Goal: Information Seeking & Learning: Learn about a topic

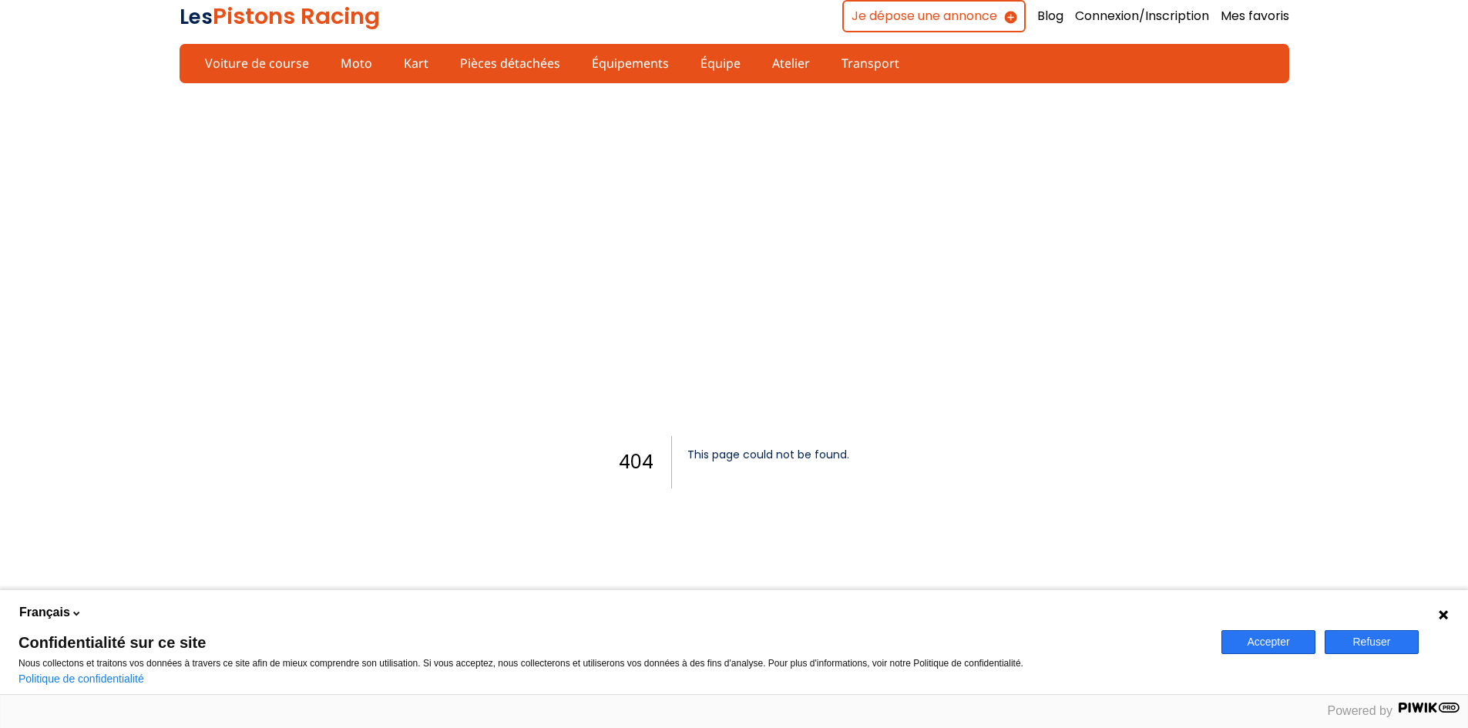
click at [1268, 644] on button "Accepter" at bounding box center [1269, 642] width 94 height 24
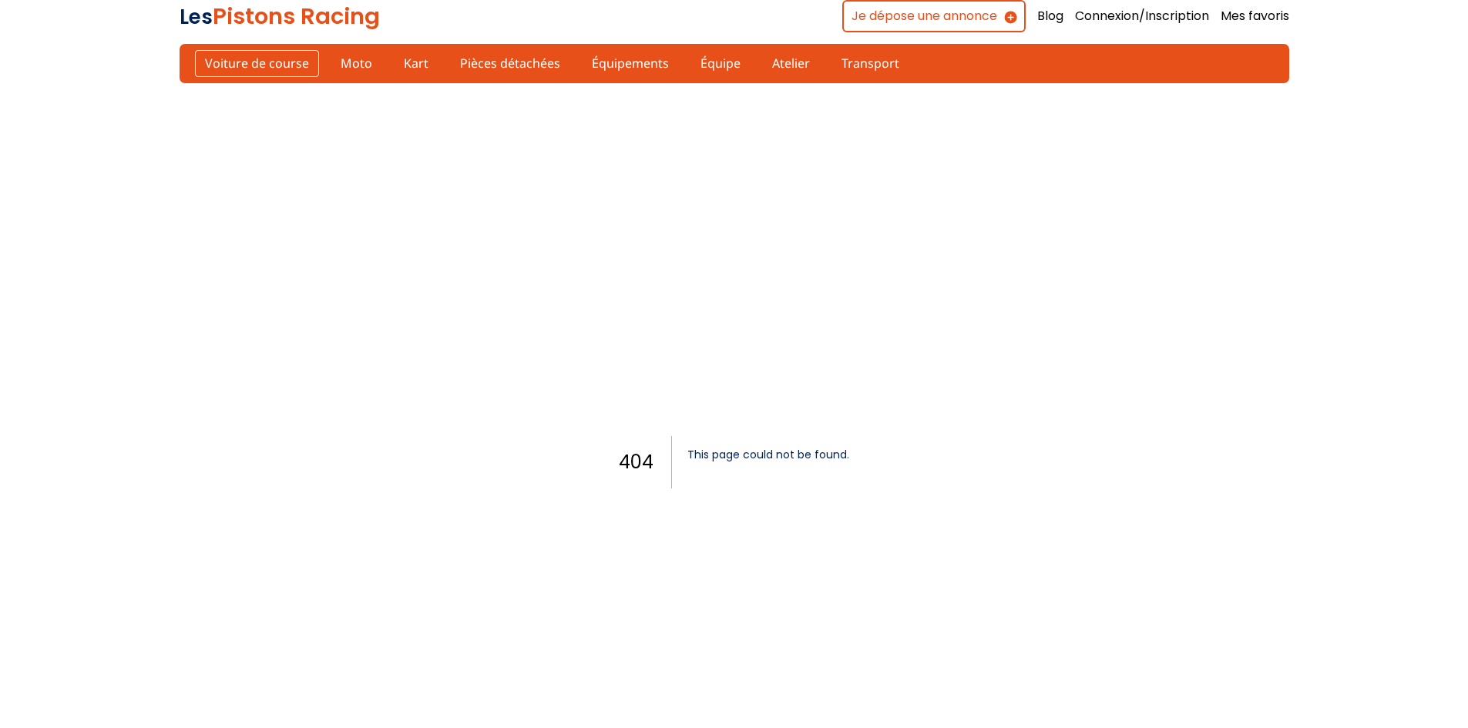
click at [261, 62] on link "Voiture de course" at bounding box center [257, 63] width 124 height 26
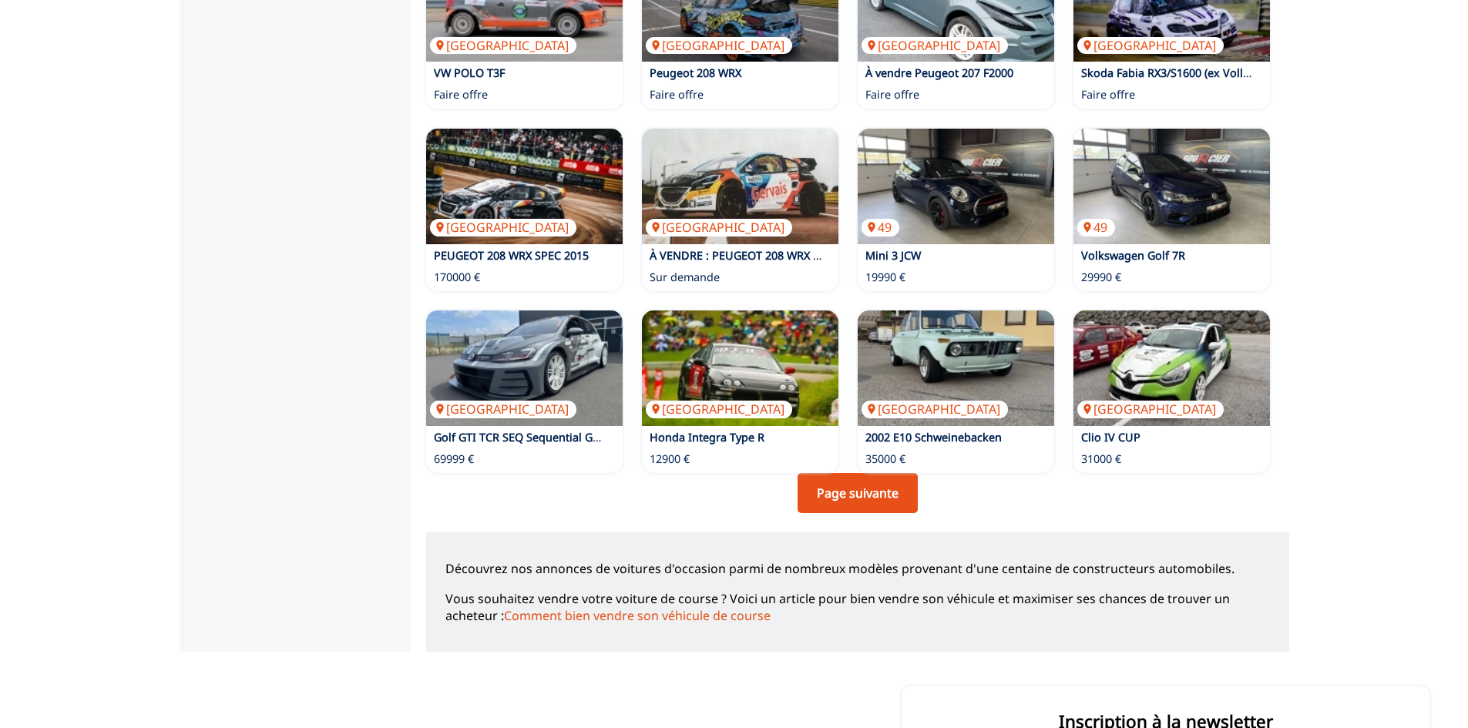
scroll to position [925, 0]
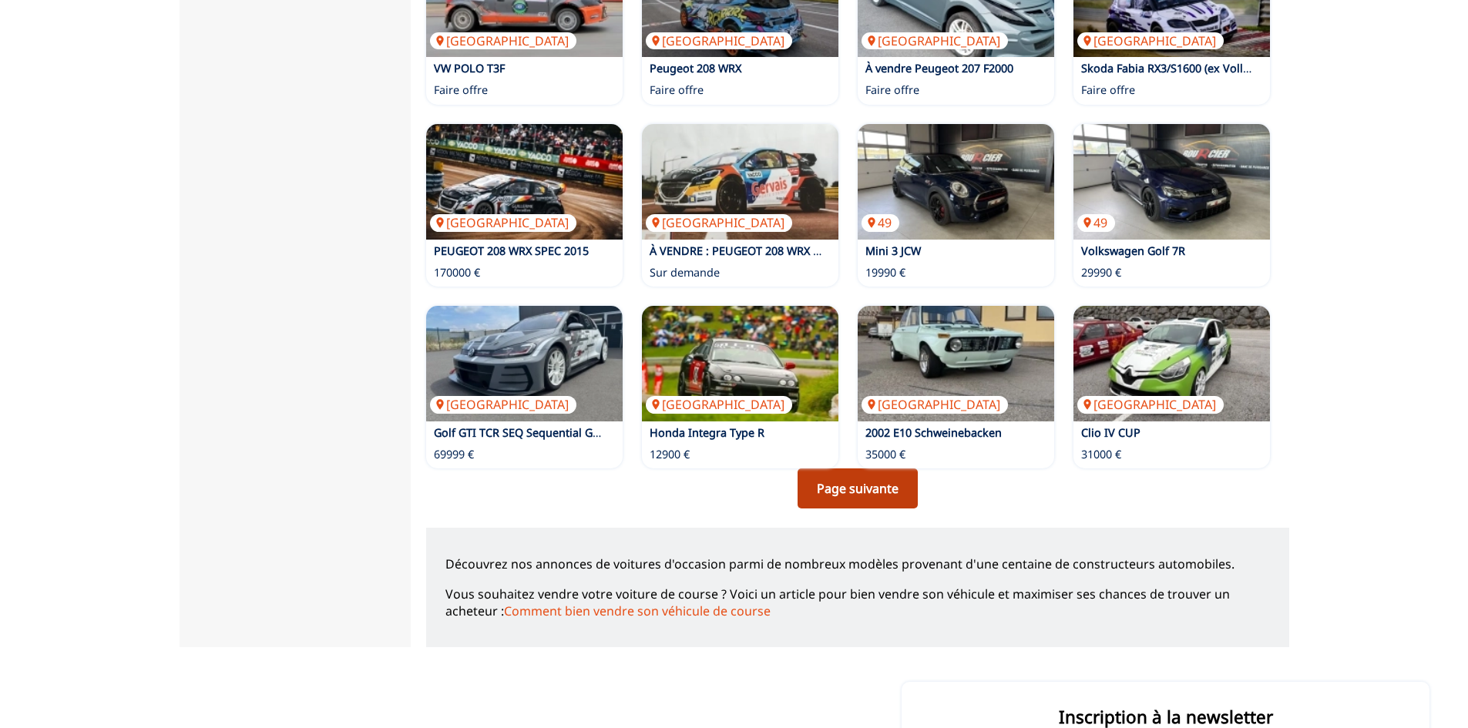
click at [860, 494] on link "Page suivante" at bounding box center [858, 489] width 120 height 40
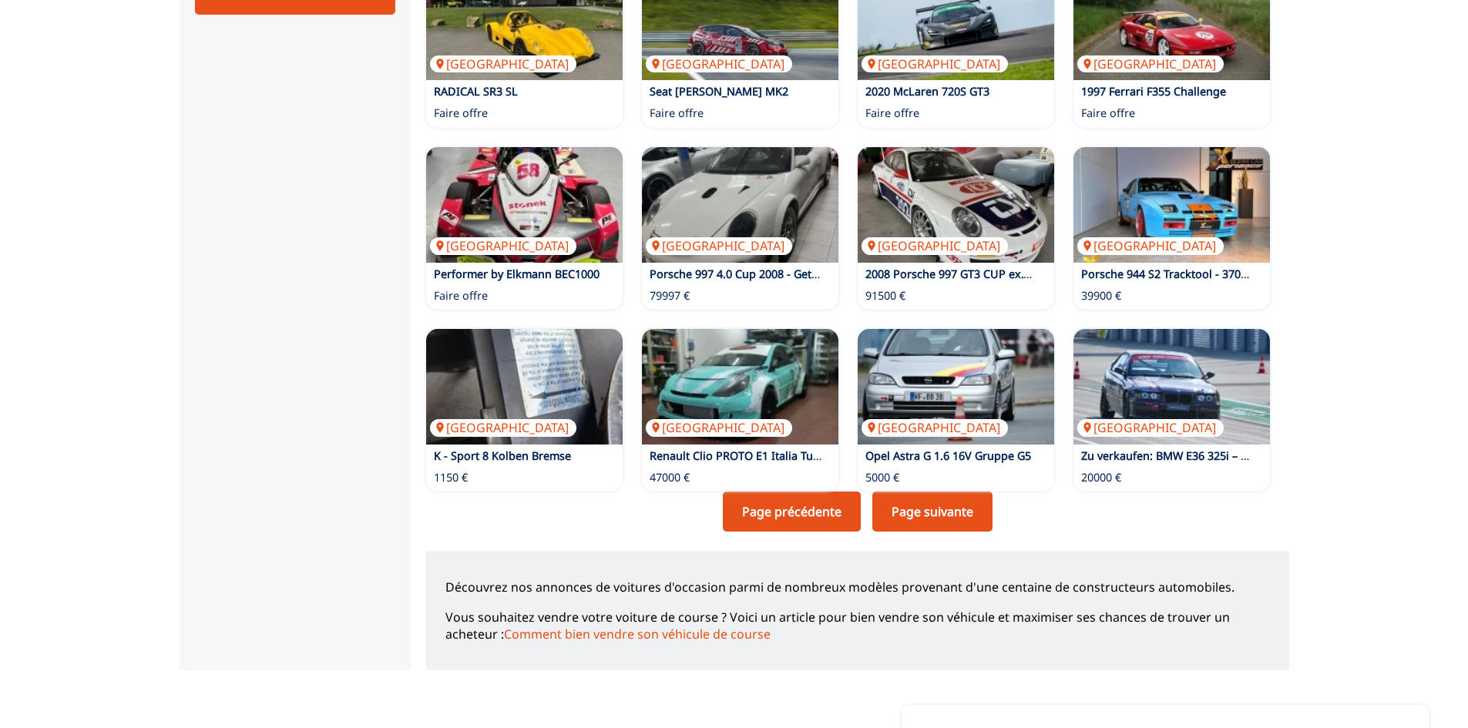
scroll to position [925, 0]
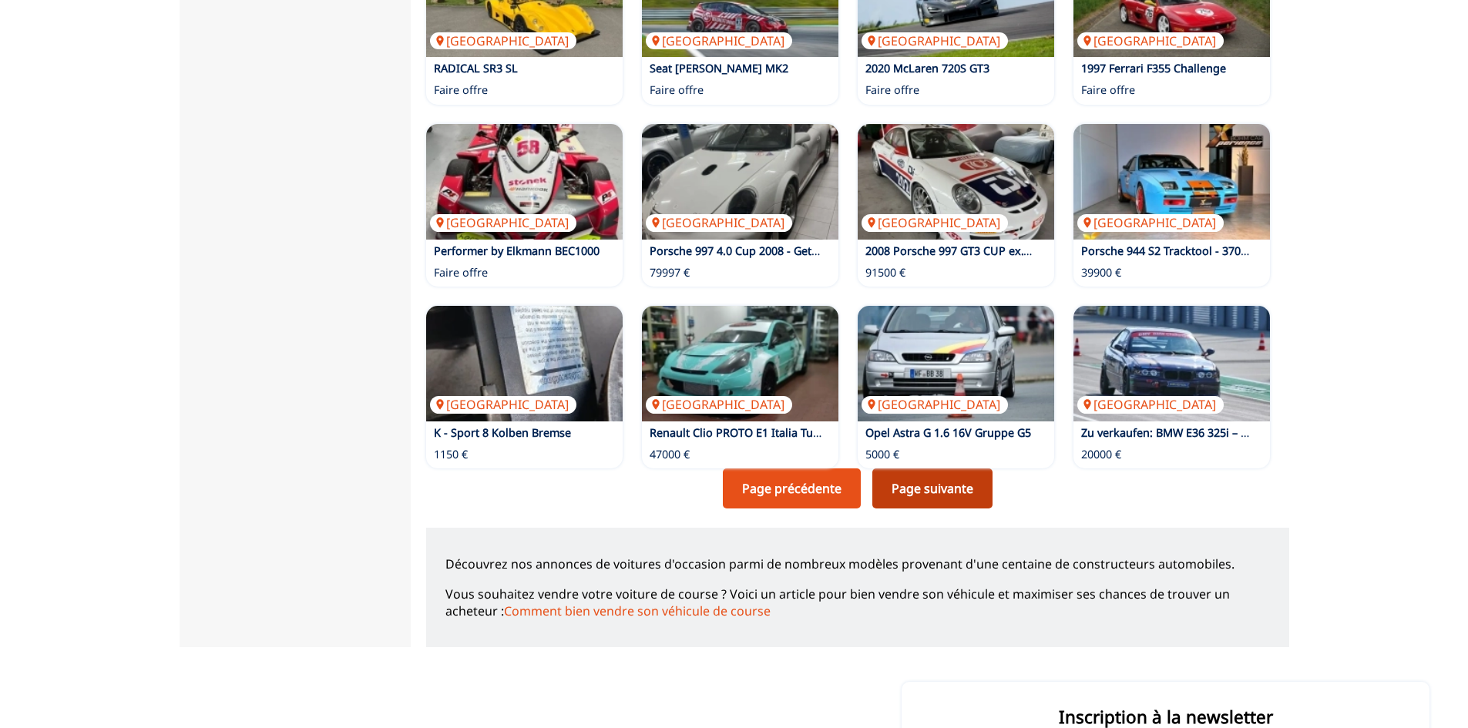
click at [943, 493] on link "Page suivante" at bounding box center [932, 489] width 120 height 40
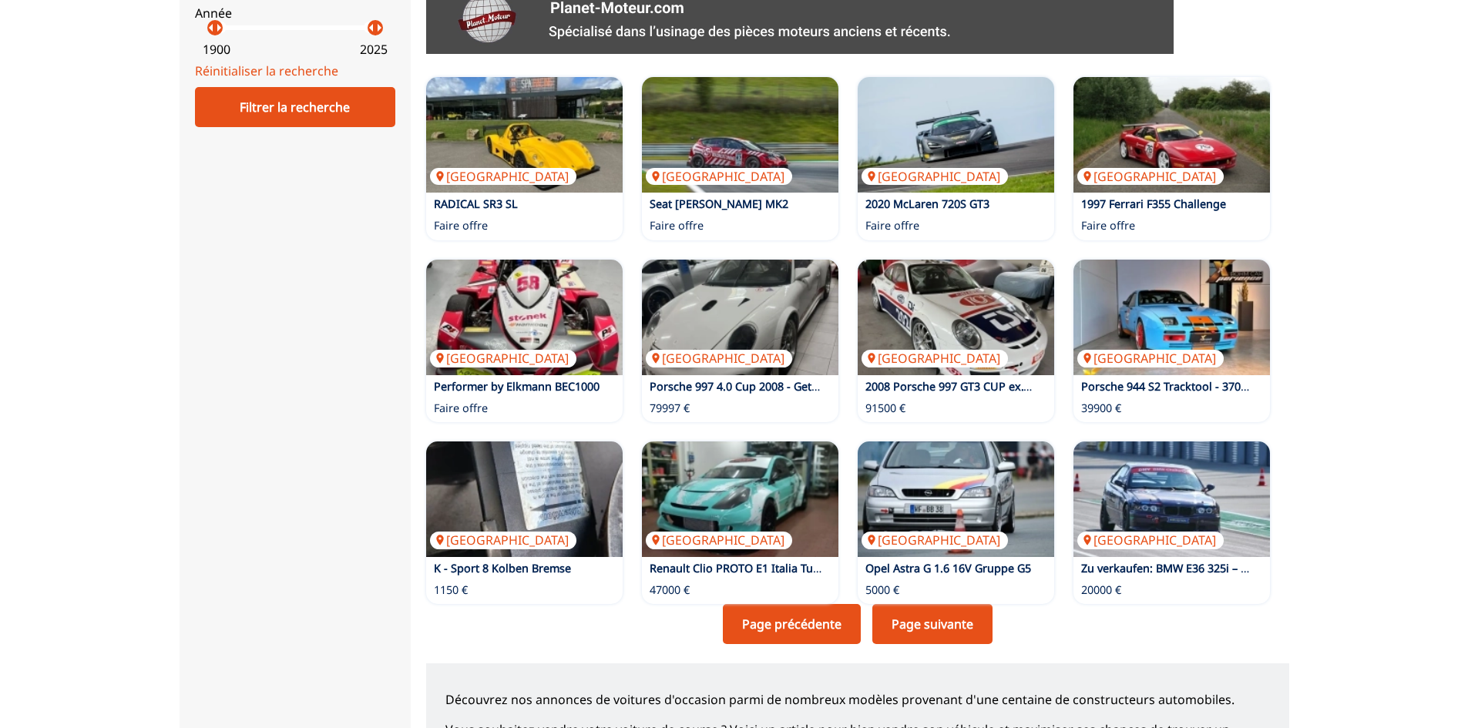
scroll to position [848, 0]
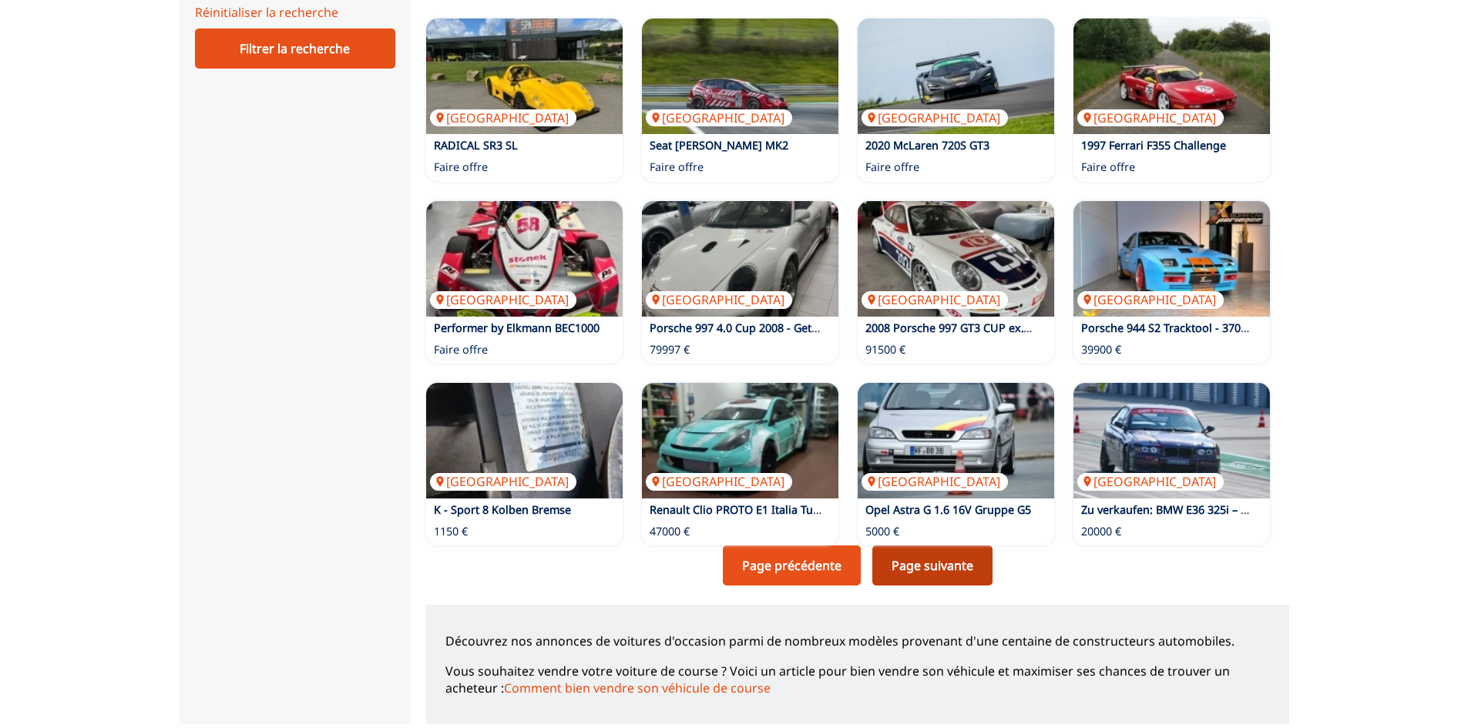
click at [943, 568] on link "Page suivante" at bounding box center [932, 566] width 120 height 40
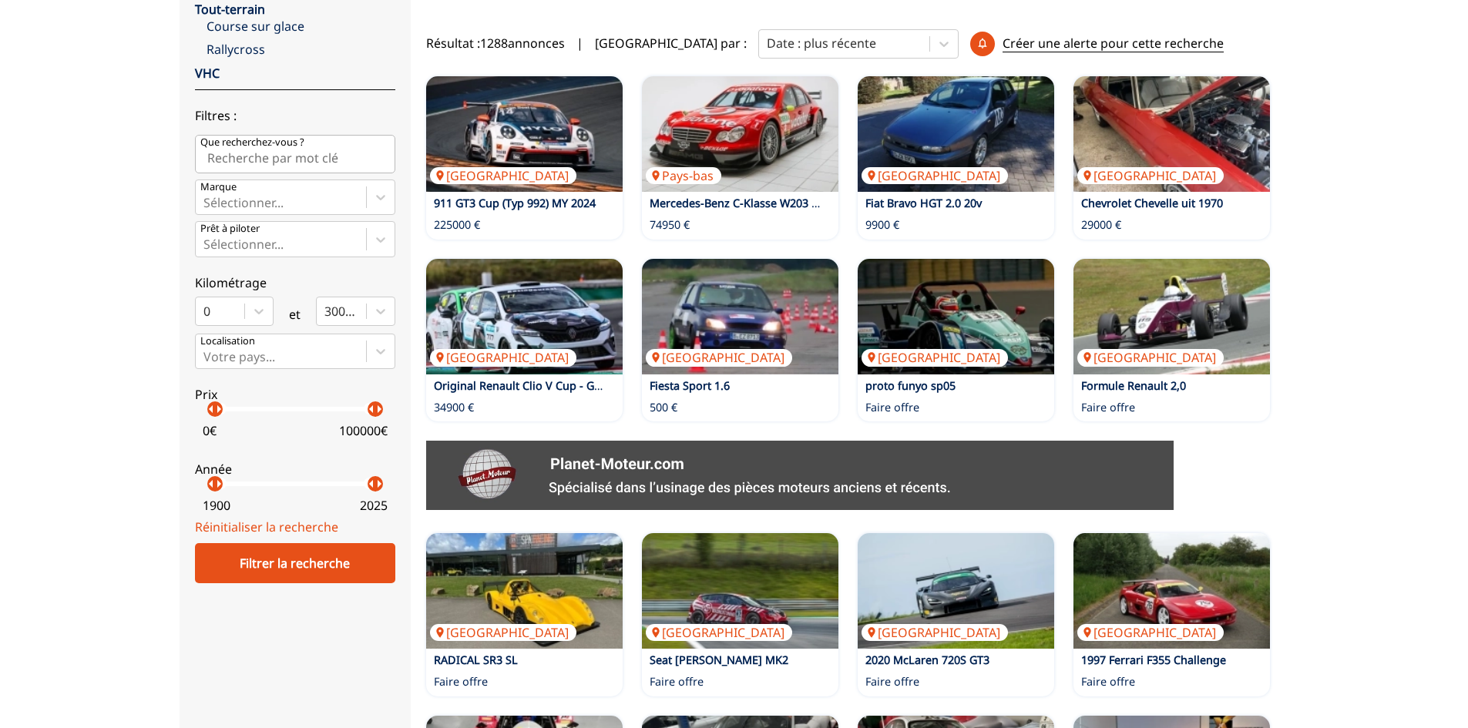
scroll to position [462, 0]
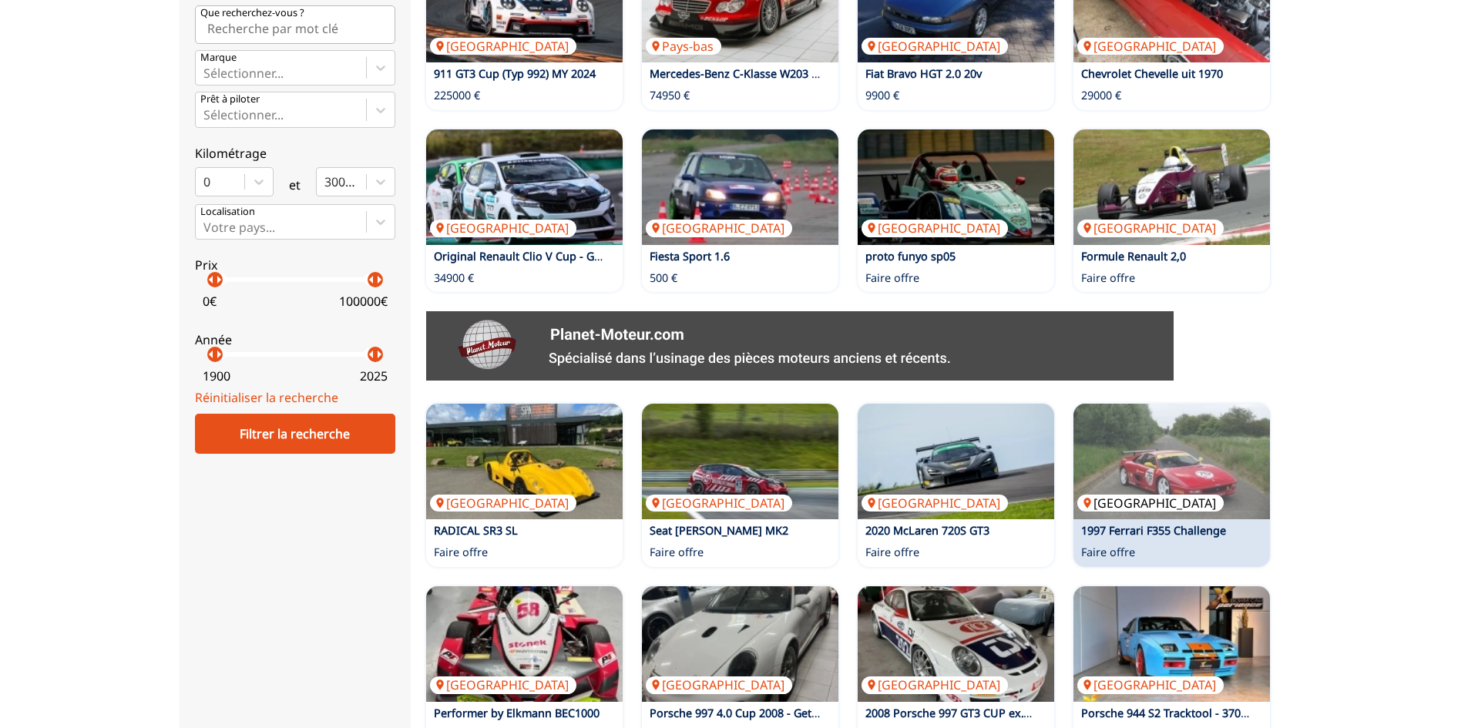
click at [1170, 476] on img at bounding box center [1172, 462] width 197 height 116
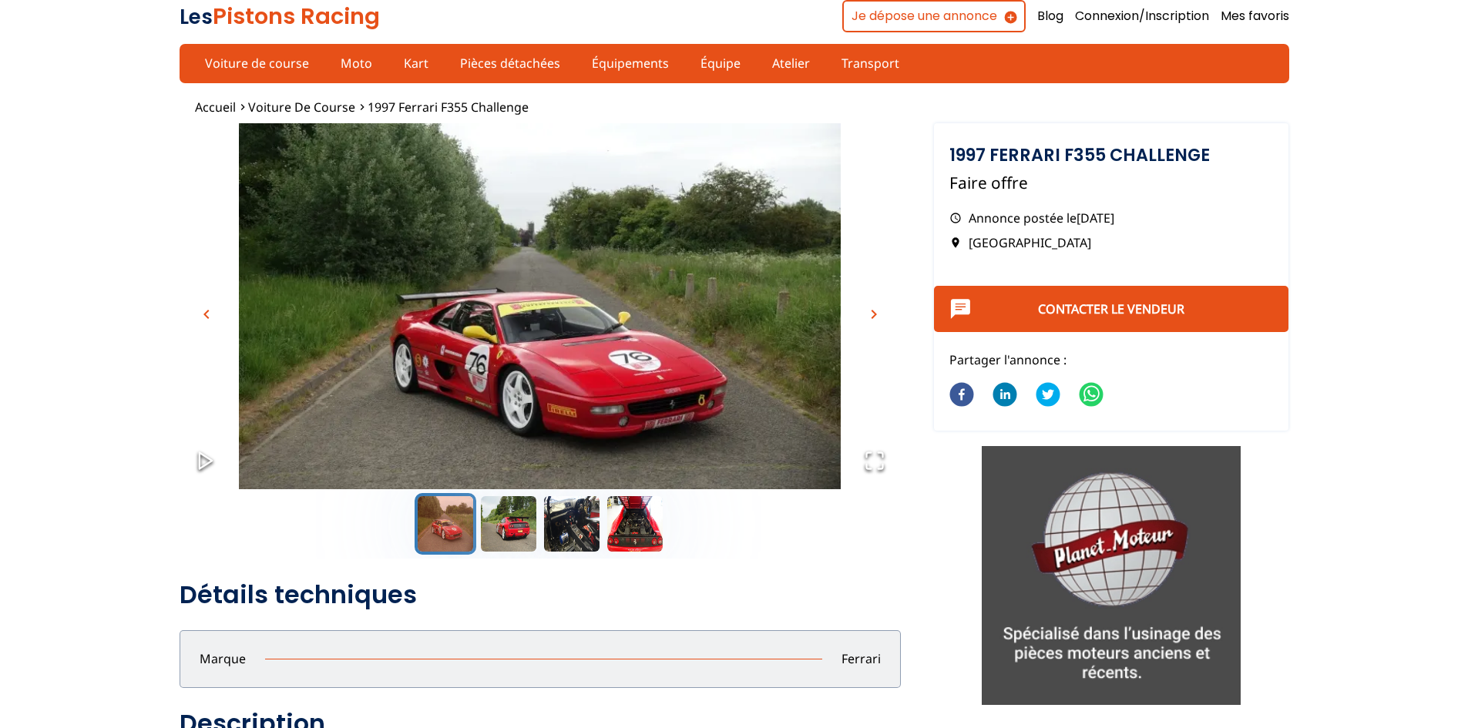
click at [874, 315] on span "chevron_right" at bounding box center [874, 314] width 18 height 18
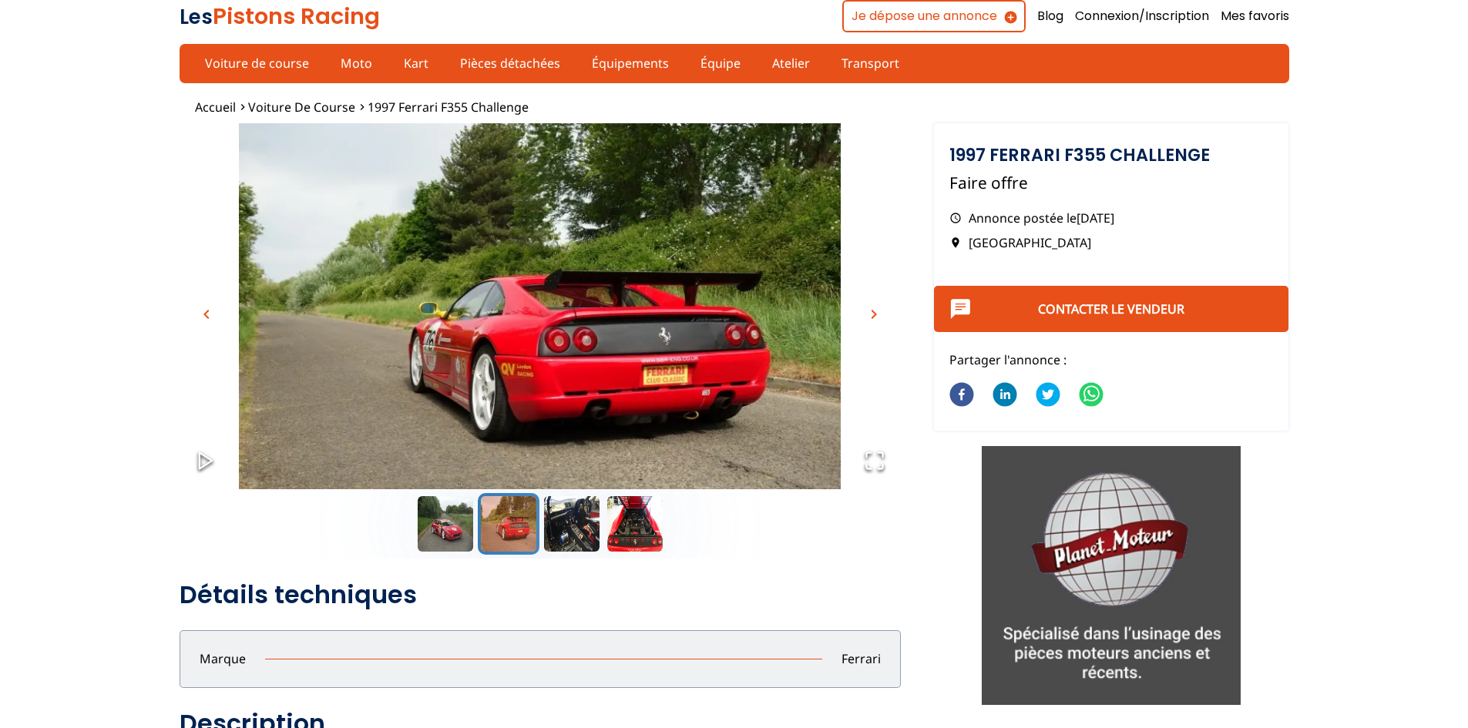
click at [874, 315] on span "chevron_right" at bounding box center [874, 314] width 18 height 18
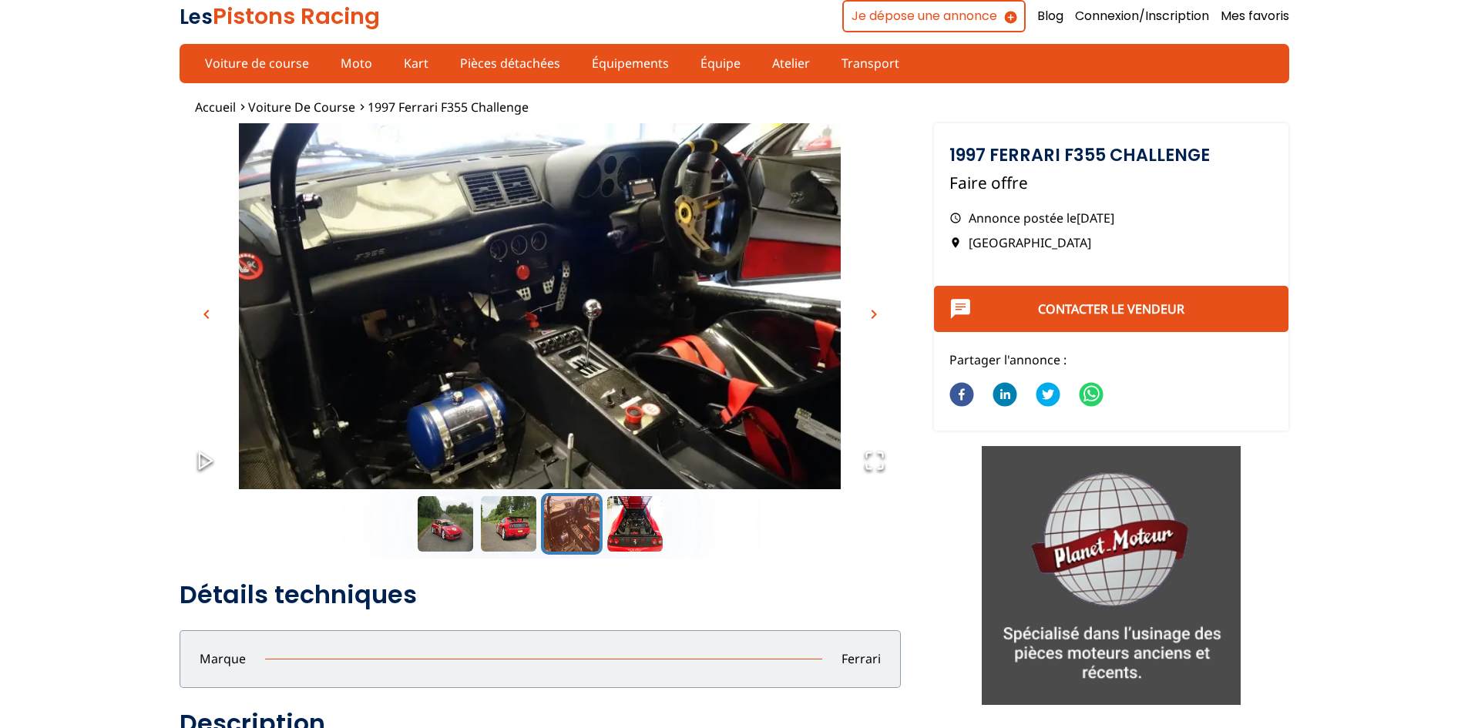
click at [874, 315] on span "chevron_right" at bounding box center [874, 314] width 18 height 18
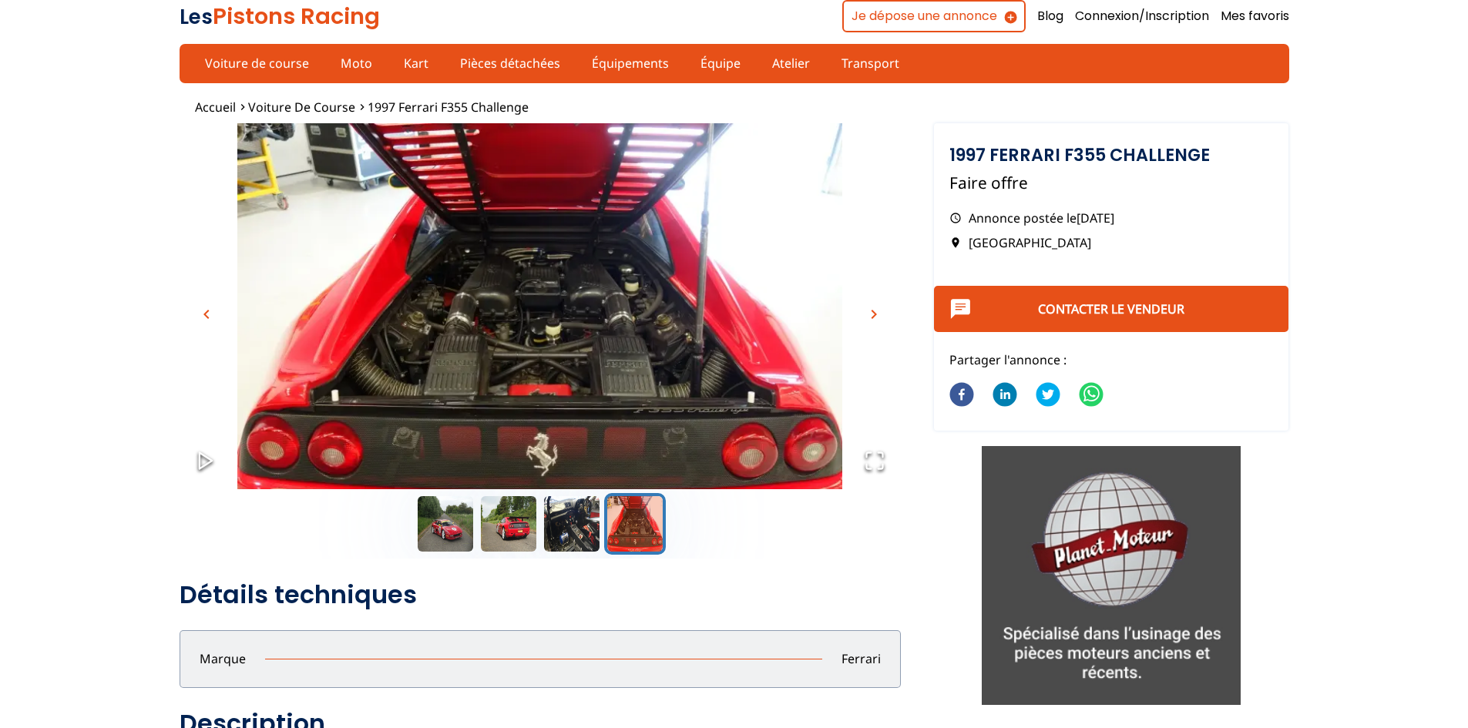
click at [874, 315] on span "chevron_right" at bounding box center [874, 314] width 18 height 18
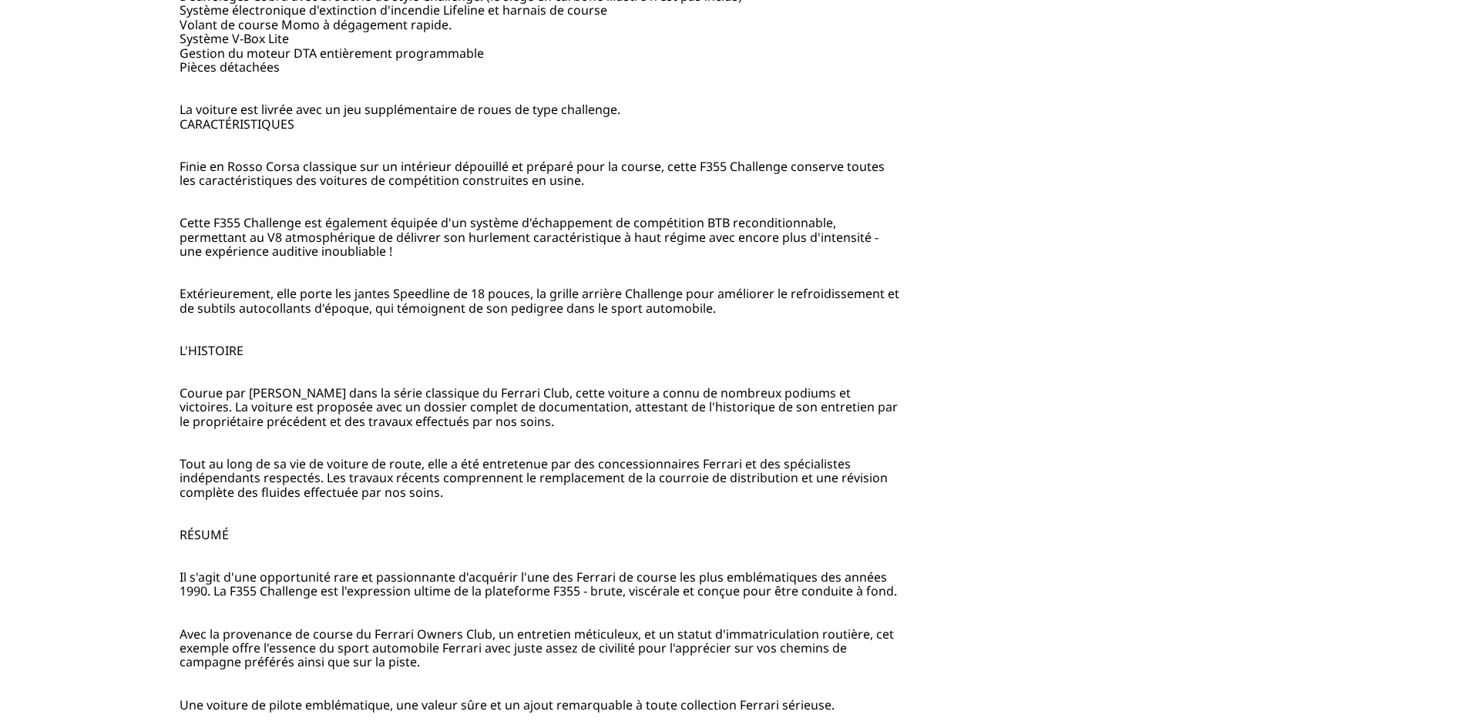
scroll to position [1927, 0]
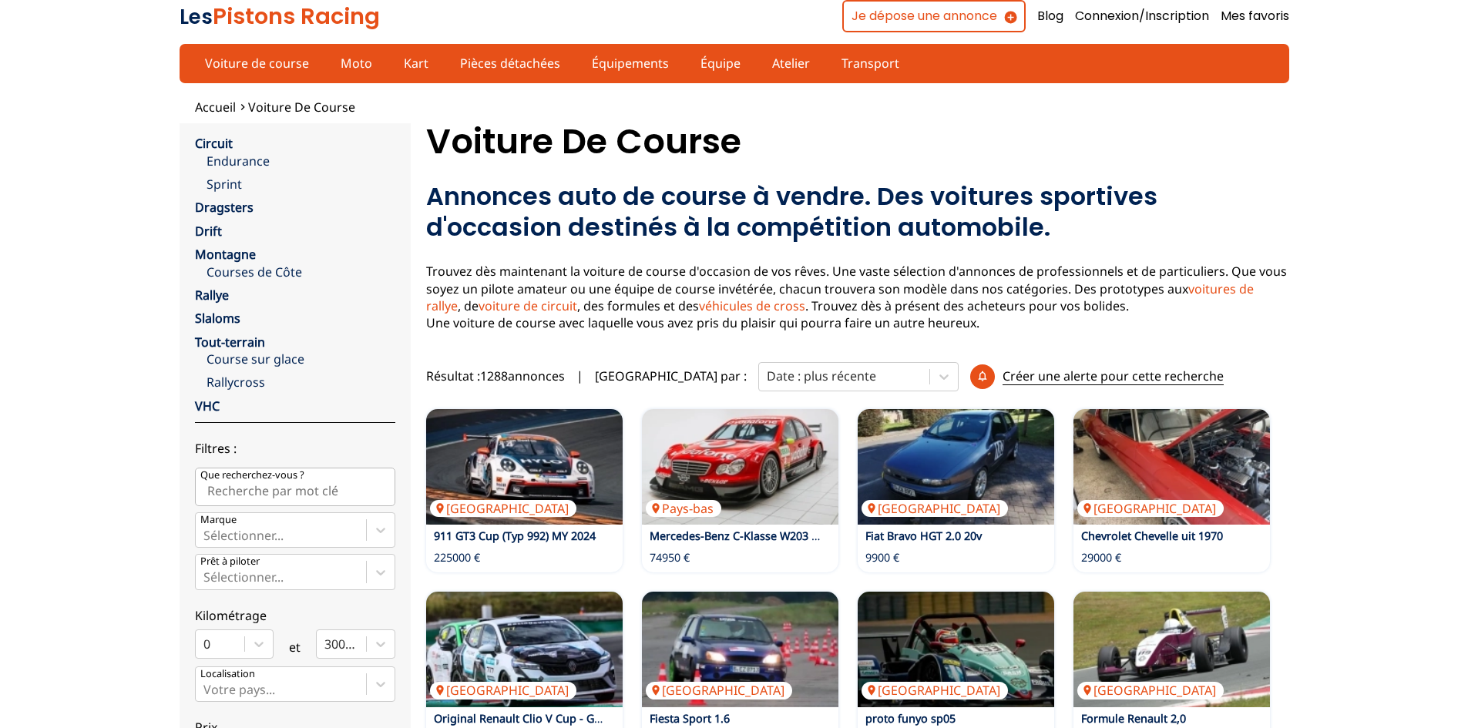
scroll to position [462, 0]
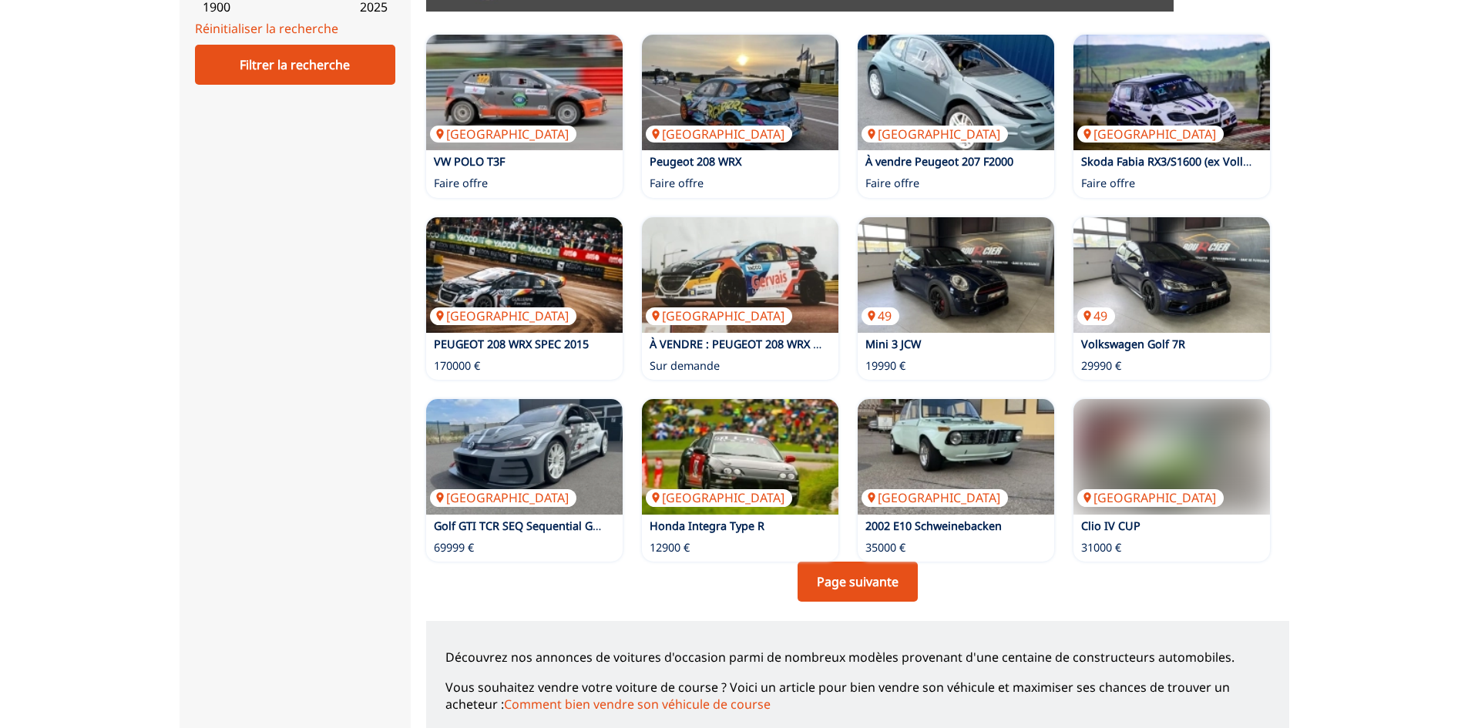
scroll to position [848, 0]
